Goal: Communication & Community: Answer question/provide support

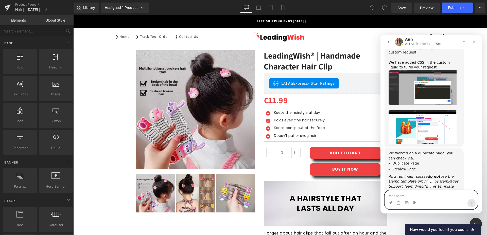
scroll to position [846, 0]
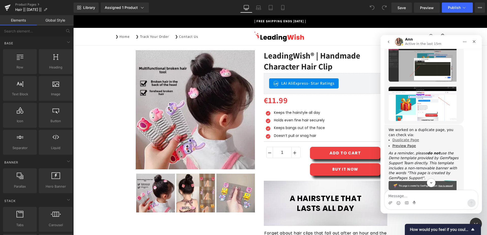
click at [411, 138] on link "Duplicate Page" at bounding box center [406, 140] width 27 height 4
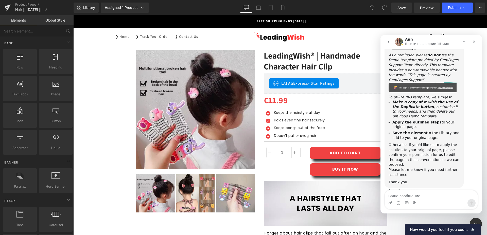
scroll to position [904, 0]
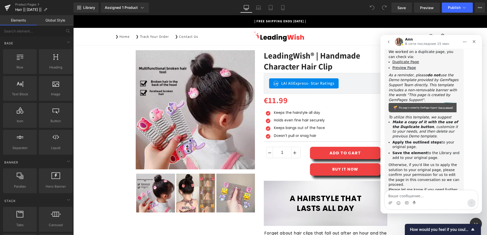
click at [426, 8] on div at bounding box center [243, 110] width 487 height 220
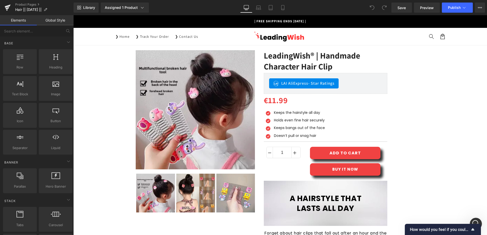
click at [426, 8] on span "Preview" at bounding box center [427, 7] width 14 height 5
click at [432, 6] on span "Preview" at bounding box center [427, 7] width 14 height 5
click at [474, 221] on icon "Открыть службу сообщений Intercom" at bounding box center [475, 223] width 8 height 8
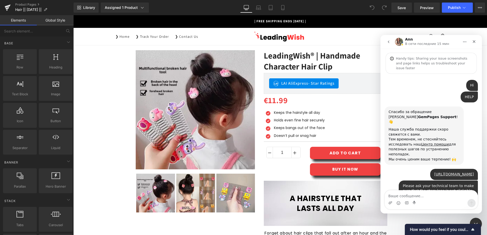
scroll to position [896, 0]
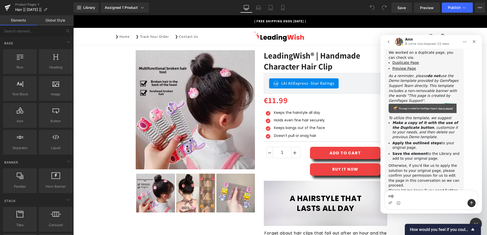
type textarea "н"
type textarea "thank"
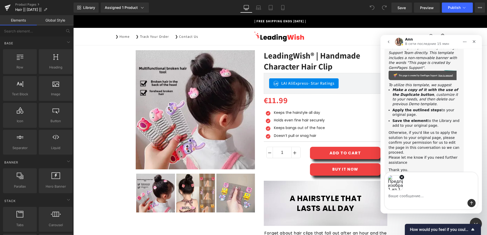
scroll to position [929, 0]
paste textarea "Please make sure that the clickable menu on the left is not yet available for t…"
type textarea "Please make sure that the clickable menu on the left is not yet available for t…"
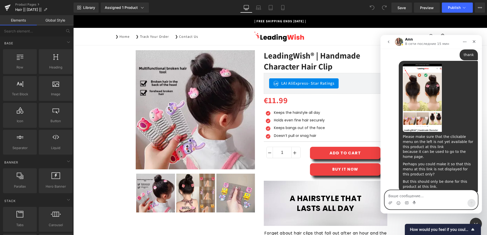
scroll to position [1065, 0]
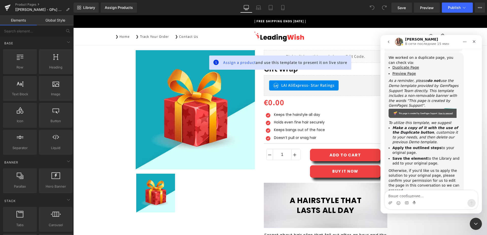
click at [269, 40] on header "Menu ❯ Home ❯ Track Your Order ❯ Contact Us ❯ Home ❯ Track Your Order ❯ Contact…" at bounding box center [280, 36] width 355 height 17
click at [269, 36] on header "Menu ❯ Home ❯ Track Your Order ❯ Contact Us ❯ Home ❯ Track Your Order ❯ Contact…" at bounding box center [280, 36] width 355 height 17
click at [429, 7] on span "Preview" at bounding box center [427, 7] width 14 height 5
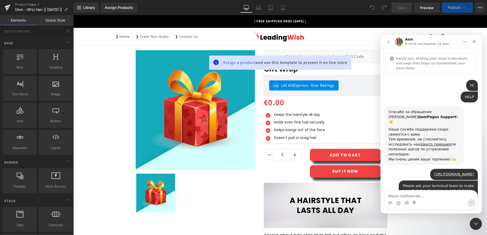
scroll to position [896, 0]
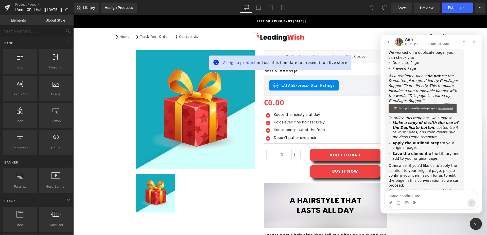
click at [239, 77] on div at bounding box center [243, 110] width 487 height 220
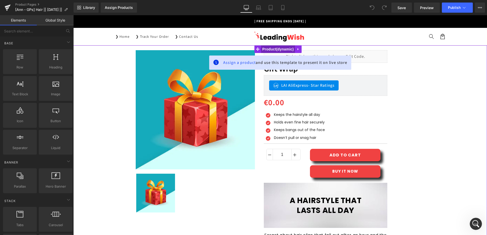
click at [268, 49] on span "Product" at bounding box center [278, 49] width 34 height 8
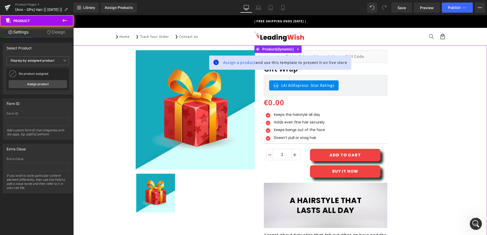
scroll to position [0, 0]
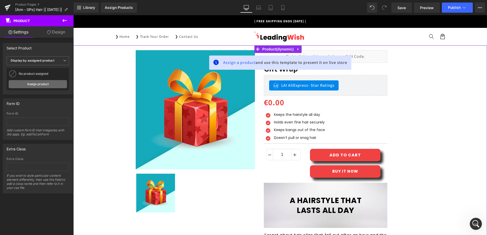
click at [31, 85] on link "Assign product" at bounding box center [38, 84] width 58 height 8
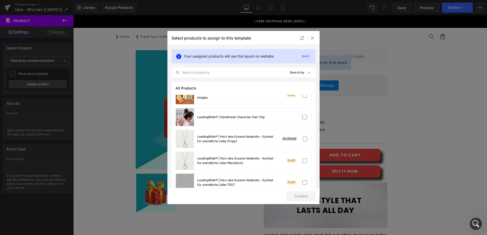
scroll to position [337, 0]
click at [303, 117] on label at bounding box center [305, 116] width 5 height 5
click at [305, 117] on input "checkbox" at bounding box center [305, 117] width 0 height 0
click at [305, 198] on button "Confirm" at bounding box center [300, 196] width 29 height 10
click at [290, 198] on button "Success" at bounding box center [298, 196] width 36 height 10
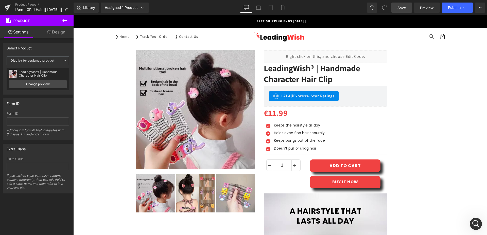
click at [403, 0] on div "Product You are previewing how the will restyle your page. You can not edit Ele…" at bounding box center [243, 0] width 487 height 0
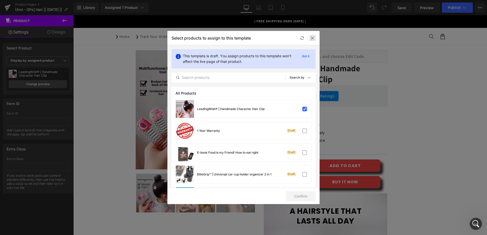
click at [311, 39] on icon at bounding box center [313, 38] width 4 height 4
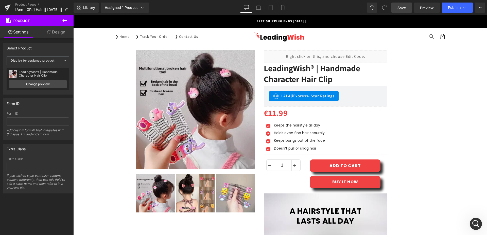
click at [407, 6] on link "Save" at bounding box center [402, 8] width 21 height 10
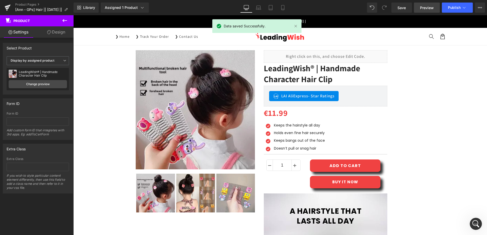
click at [427, 7] on span "Preview" at bounding box center [427, 7] width 14 height 5
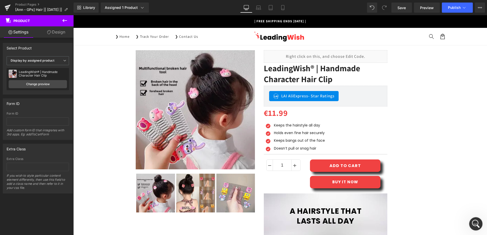
click at [475, 225] on icon "Открыть службу сообщений Intercom" at bounding box center [475, 223] width 8 height 8
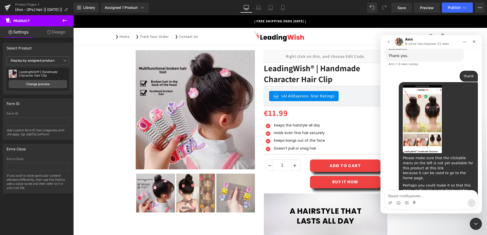
type textarea "[URL][DOMAIN_NAME]"
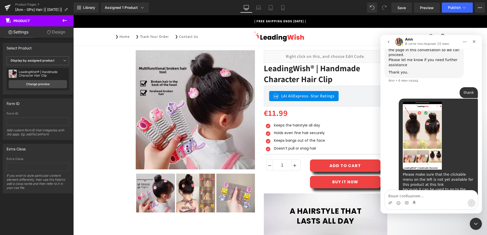
scroll to position [1001, 0]
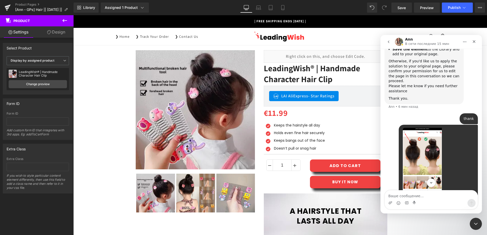
click at [421, 128] on img "Leading говорит…" at bounding box center [422, 162] width 39 height 68
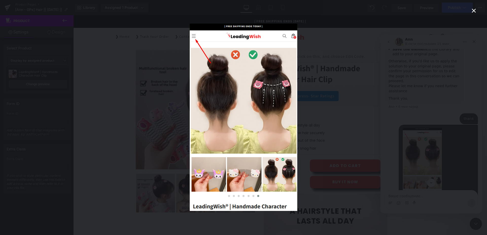
click at [421, 110] on div "Мессенджер Intercom" at bounding box center [243, 117] width 487 height 235
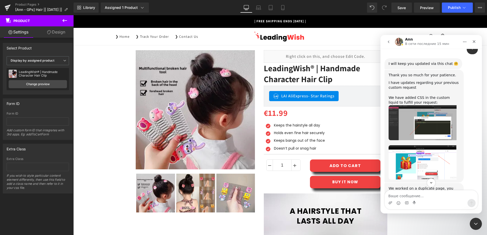
scroll to position [745, 0]
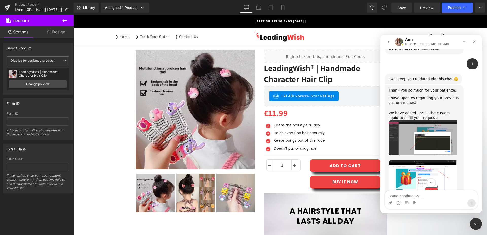
click at [430, 132] on img "Ann говорит…" at bounding box center [423, 138] width 68 height 35
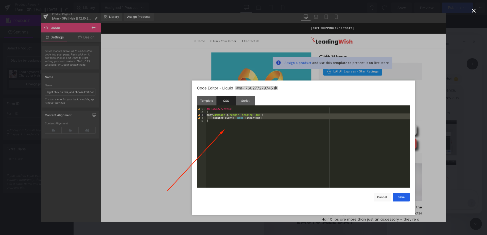
click at [430, 132] on img "Закрыть" at bounding box center [244, 117] width 406 height 209
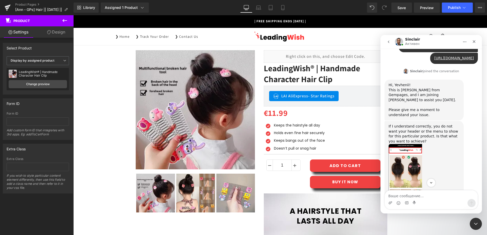
scroll to position [1211, 0]
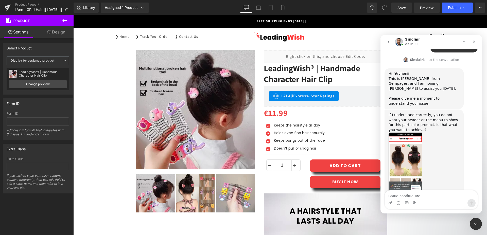
click at [409, 133] on img "Sinclair говорит…" at bounding box center [406, 167] width 34 height 68
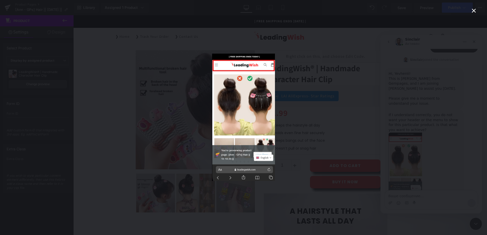
scroll to position [0, 0]
click at [409, 118] on div "Мессенджер Intercom" at bounding box center [243, 117] width 487 height 235
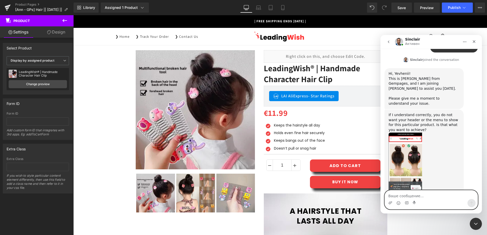
click at [415, 197] on textarea "Ваше сообщение..." at bounding box center [431, 195] width 93 height 9
type textarea "т"
type textarea "m"
type textarea "no"
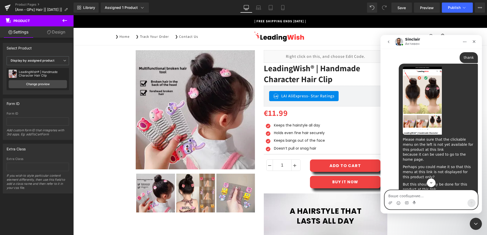
scroll to position [1034, 0]
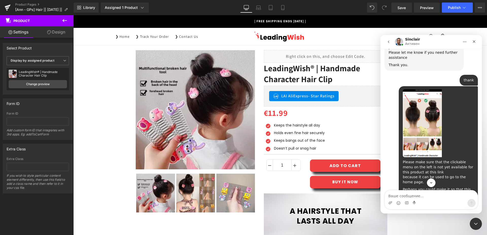
click at [415, 89] on img "Leading говорит…" at bounding box center [422, 123] width 39 height 68
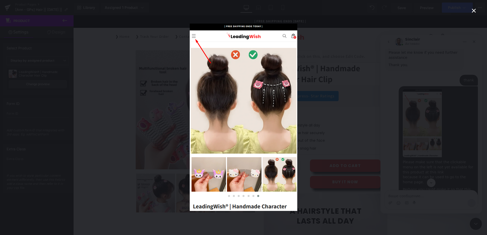
click at [412, 200] on div "Мессенджер Intercom" at bounding box center [243, 117] width 487 height 235
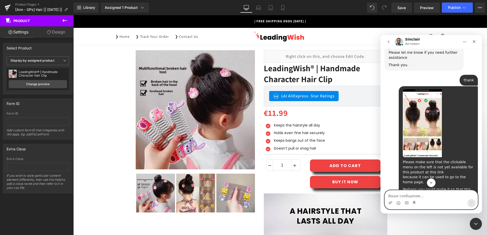
click at [408, 196] on textarea "Ваше сообщение..." at bounding box center [431, 195] width 93 height 9
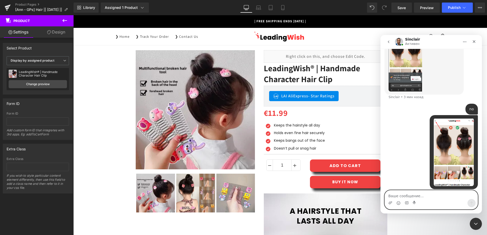
scroll to position [1320, 0]
paste textarea "You need to make sure that this menu is not displayed for this link, so that pe…"
type textarea "You need to make sure that this menu is not displayed for this link, so that pe…"
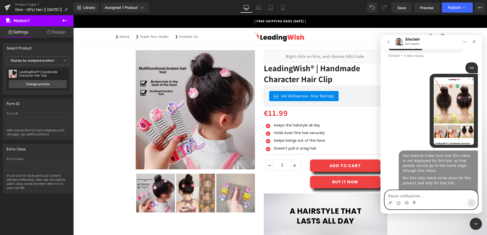
scroll to position [1362, 0]
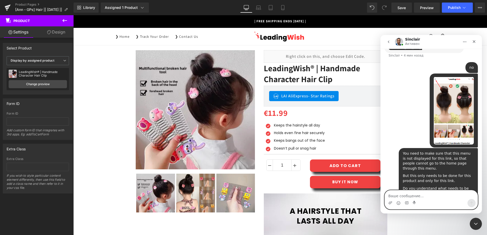
paste textarea "The menu consists of three stripes."
type textarea "The menu consists of three stripes."
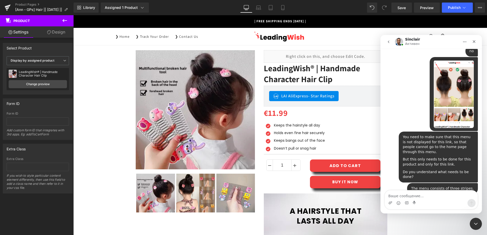
scroll to position [1429, 0]
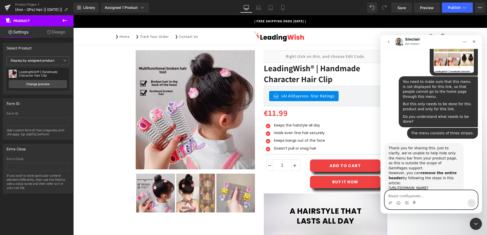
paste textarea "Make sure that this menu is not clickable only for this link and only for this …"
type textarea "Make sure that this menu is not clickable only for this link and only for this …"
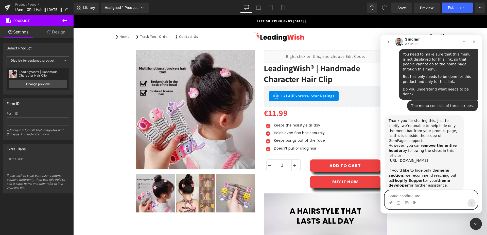
scroll to position [1456, 0]
paste textarea "Just like you did with the previous task."
type textarea "Just like you did with the previous task."
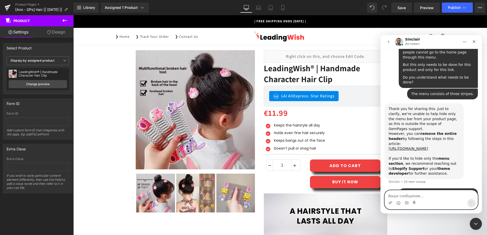
scroll to position [1468, 0]
paste textarea "Submit a request to the technical team"
type textarea "Submit a request to the technical team"
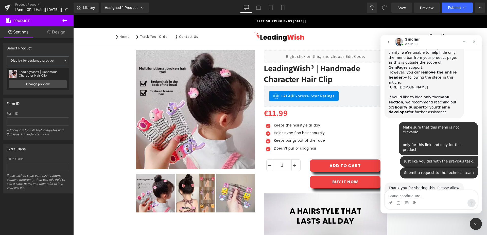
scroll to position [1529, 0]
drag, startPoint x: 406, startPoint y: 37, endPoint x: 417, endPoint y: 39, distance: 11.6
click at [417, 39] on div "[PERSON_NAME]" at bounding box center [431, 42] width 95 height 10
click at [417, 39] on div "[PERSON_NAME]" at bounding box center [412, 42] width 15 height 9
drag, startPoint x: 405, startPoint y: 38, endPoint x: 417, endPoint y: 39, distance: 11.7
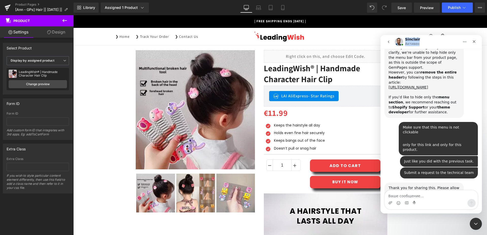
click at [417, 39] on h1 "Sinclair" at bounding box center [412, 40] width 15 height 4
click at [416, 39] on h1 "Sinclair" at bounding box center [412, 40] width 15 height 4
drag, startPoint x: 409, startPoint y: 39, endPoint x: 417, endPoint y: 39, distance: 7.6
click at [417, 39] on h1 "Sinclair" at bounding box center [412, 40] width 15 height 4
copy h1 "Sinclair"
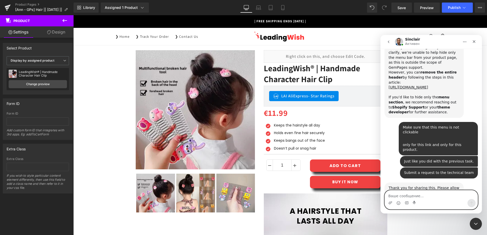
click at [421, 198] on textarea "Ваше сообщение..." at bounding box center [431, 195] width 93 height 9
paste textarea "[PERSON_NAME] Do you understand what needs to be done?"
type textarea "[PERSON_NAME] Do you understand what needs to be done?"
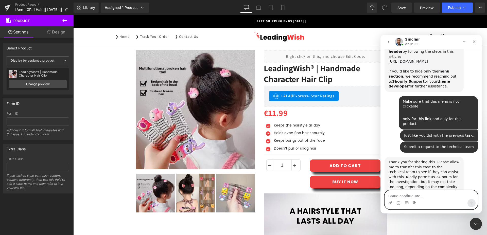
scroll to position [1557, 0]
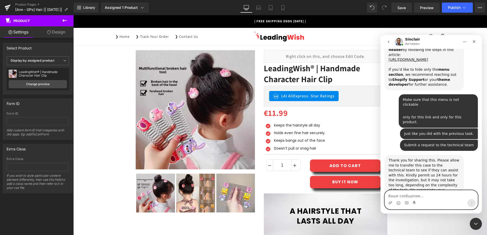
paste textarea "Please send your request to the technical team so that I can review it."
type textarea "Please send your request to the technical team so that I can review it."
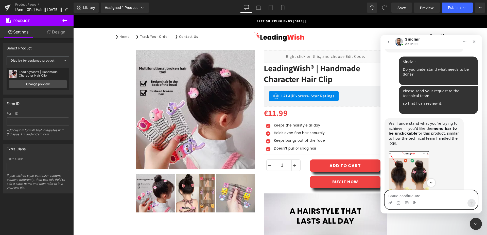
scroll to position [1716, 0]
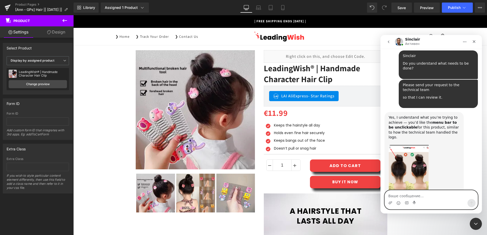
paste textarea "but only for this product and via this link"
type textarea "but only for this product and via this link"
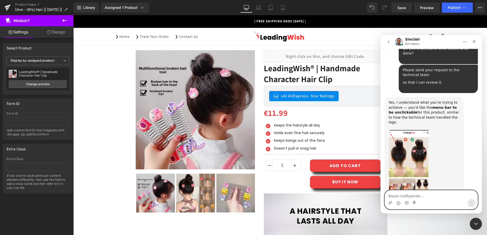
paste textarea "[URL][DOMAIN_NAME]"
type textarea "[URL][DOMAIN_NAME]"
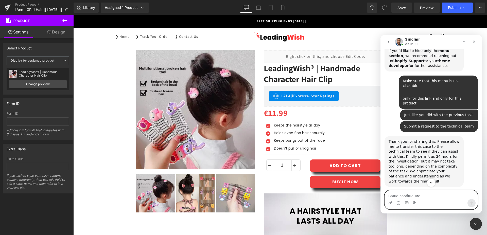
scroll to position [1576, 0]
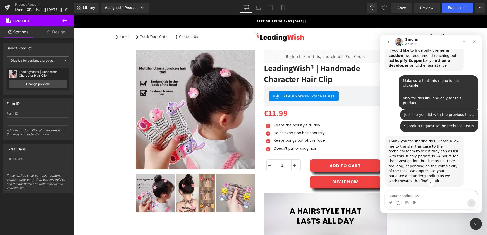
drag, startPoint x: 402, startPoint y: 141, endPoint x: 417, endPoint y: 142, distance: 15.0
click at [417, 191] on div "[PERSON_NAME] Do you understand what needs to be done? ​ Leading • 8 мин назад" at bounding box center [438, 205] width 79 height 28
copy div "Sinclair"
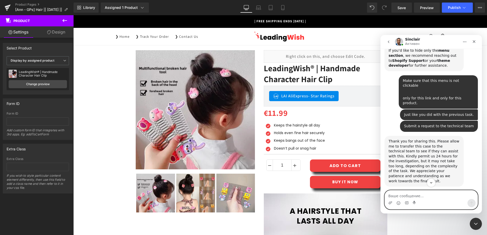
click at [417, 196] on textarea "Ваше сообщение..." at bounding box center [431, 195] width 93 height 9
paste textarea "[PERSON_NAME], thank you. I'm counting on you."
type textarea "[PERSON_NAME], thank you. I'm counting on you."
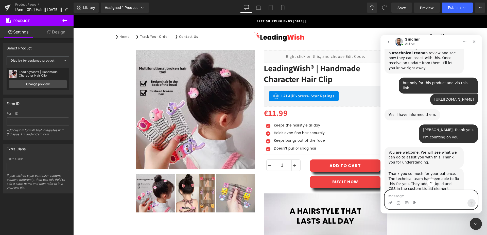
scroll to position [1971, 0]
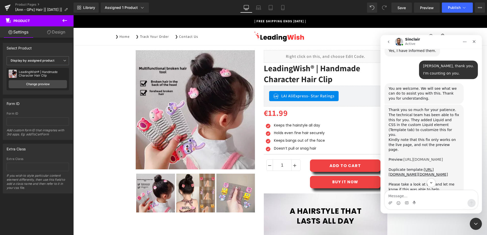
click at [408, 158] on link "[URL][DOMAIN_NAME]" at bounding box center [424, 160] width 40 height 4
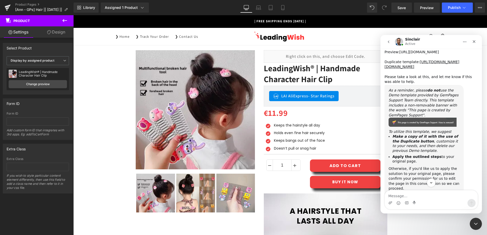
scroll to position [2072, 0]
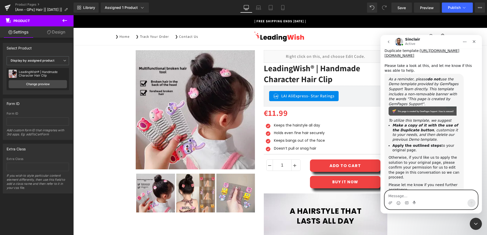
click at [409, 199] on textarea "Message…" at bounding box center [431, 195] width 93 height 9
type textarea "y"
type textarea "е"
type textarea "thank"
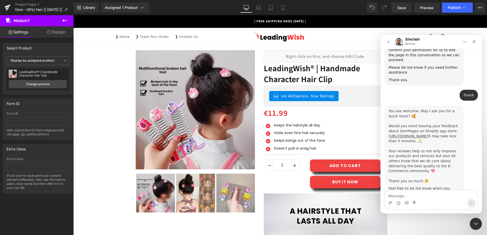
scroll to position [2185, 0]
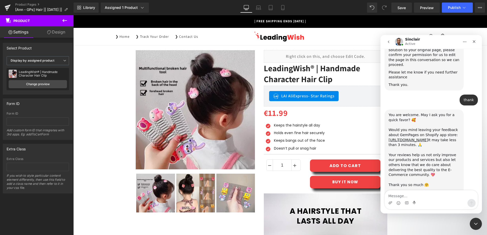
click at [389, 40] on icon "go back" at bounding box center [389, 42] width 4 height 4
